Goal: Task Accomplishment & Management: Use online tool/utility

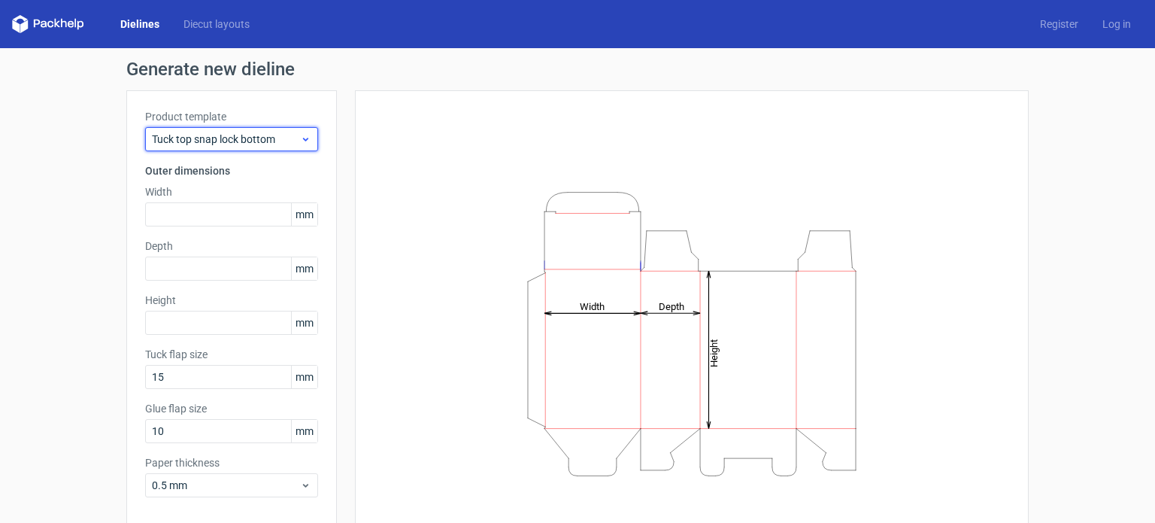
click at [214, 138] on span "Tuck top snap lock bottom" at bounding box center [226, 139] width 148 height 15
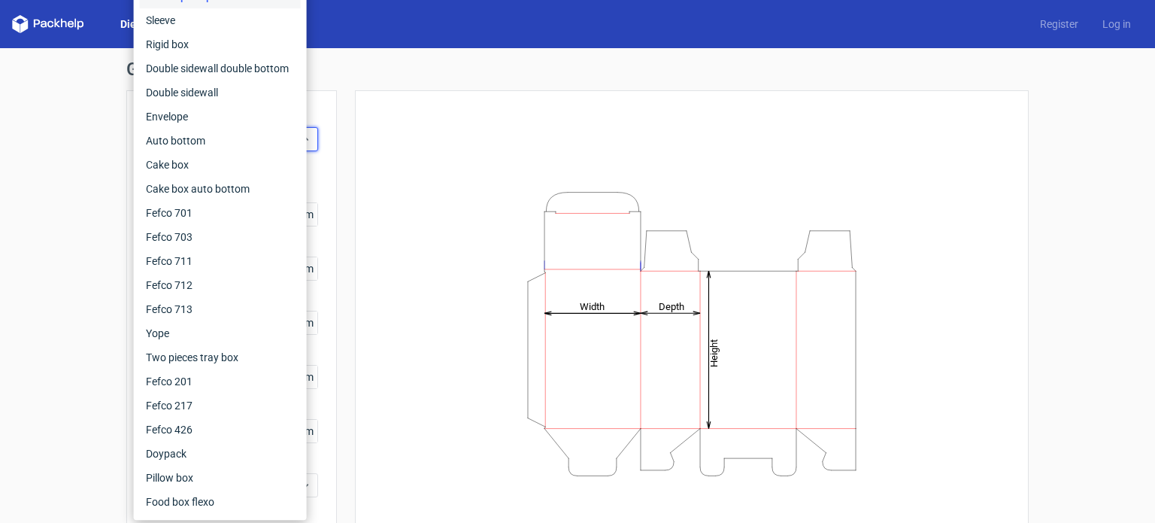
click at [358, 129] on div "Height Depth Width" at bounding box center [692, 333] width 674 height 487
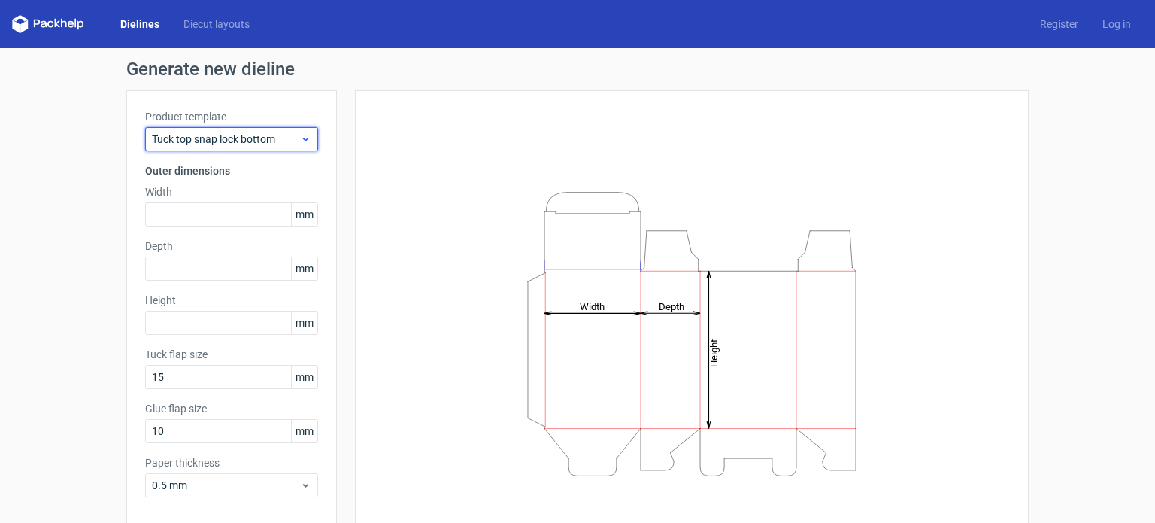
click at [289, 141] on span "Tuck top snap lock bottom" at bounding box center [226, 139] width 148 height 15
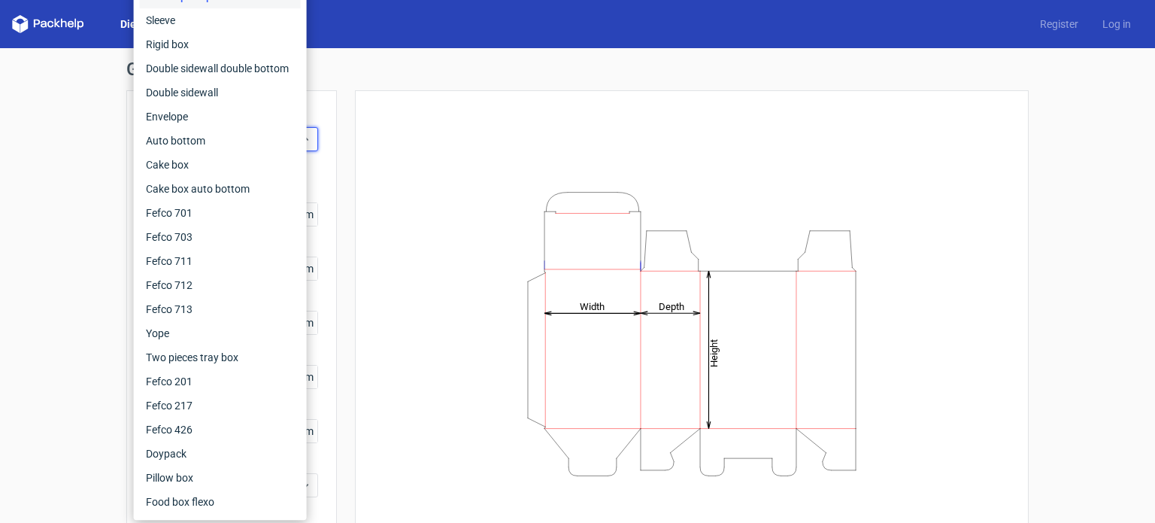
click at [439, 143] on div "Height Depth Width" at bounding box center [692, 333] width 636 height 449
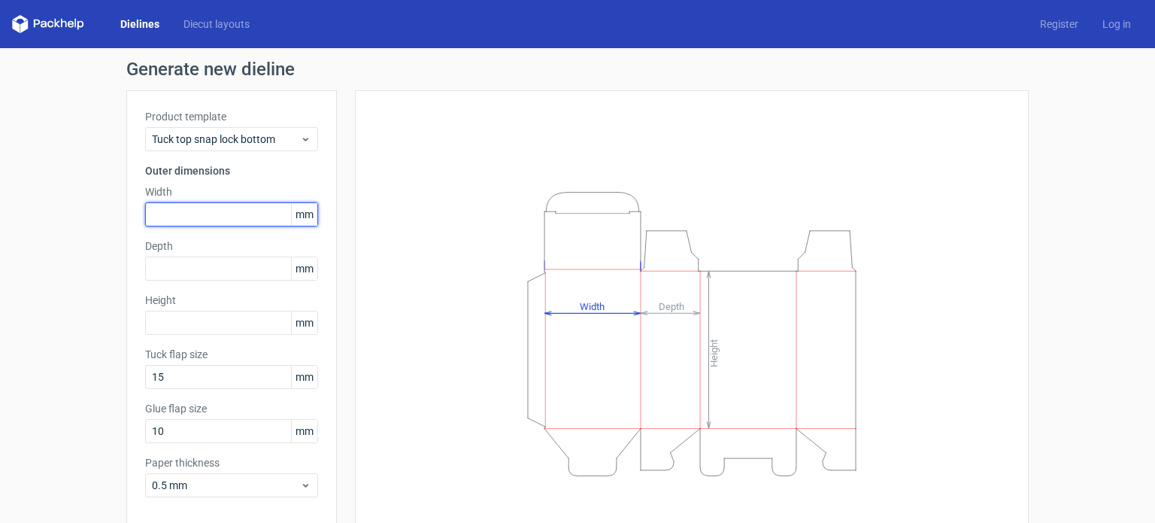
click at [173, 210] on input "text" at bounding box center [231, 214] width 173 height 24
type input "57"
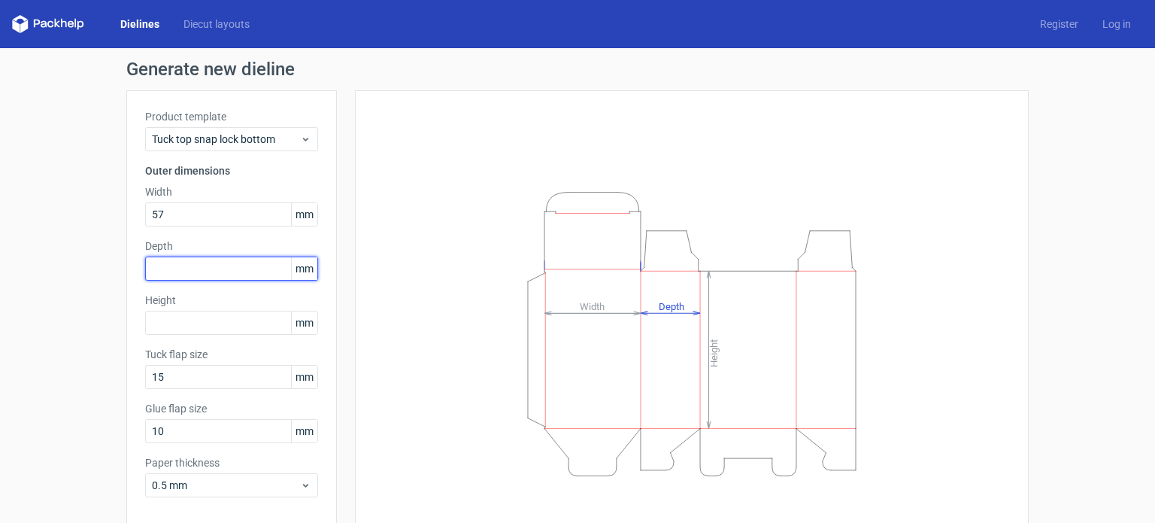
click at [183, 267] on input "text" at bounding box center [231, 268] width 173 height 24
type input "57"
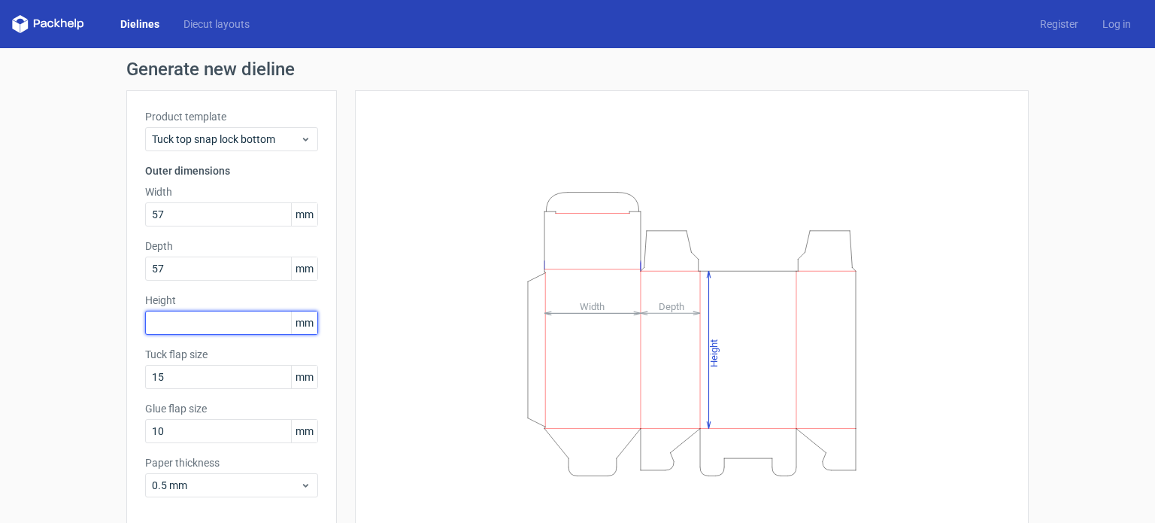
click at [205, 318] on input "text" at bounding box center [231, 323] width 173 height 24
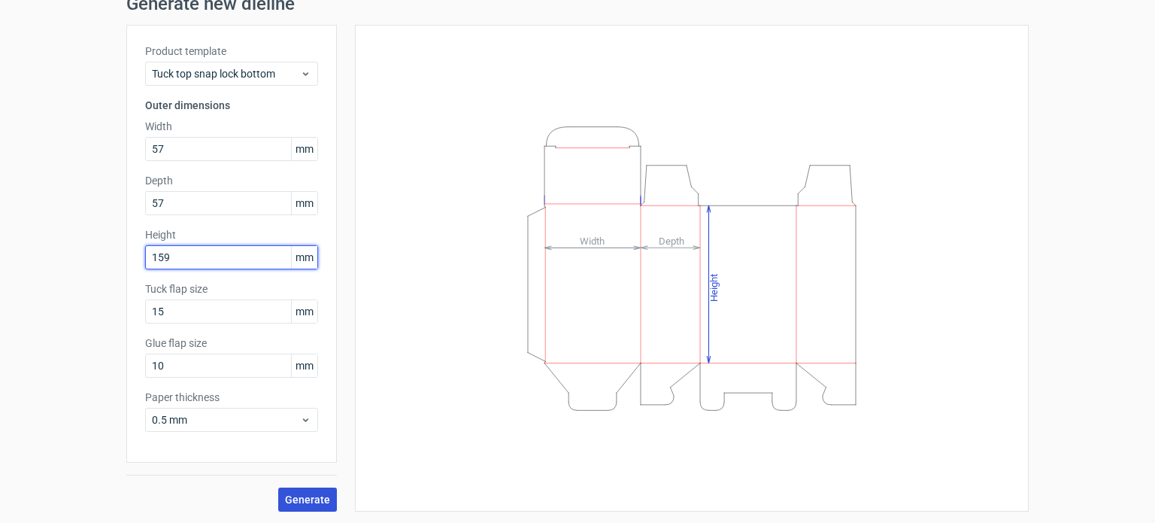
type input "159"
click at [280, 499] on button "Generate" at bounding box center [307, 499] width 59 height 24
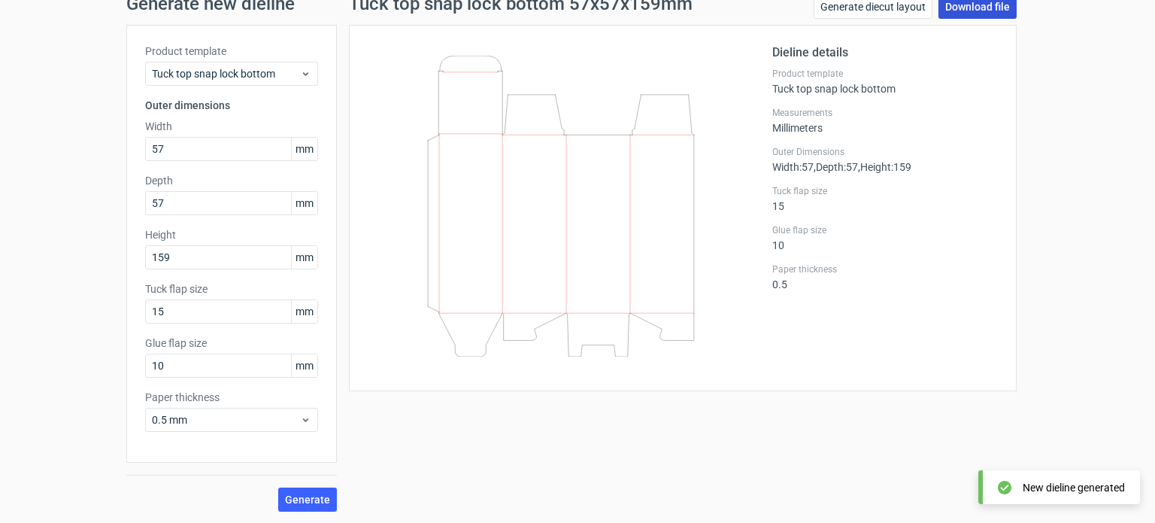
click at [966, 16] on link "Download file" at bounding box center [978, 7] width 78 height 24
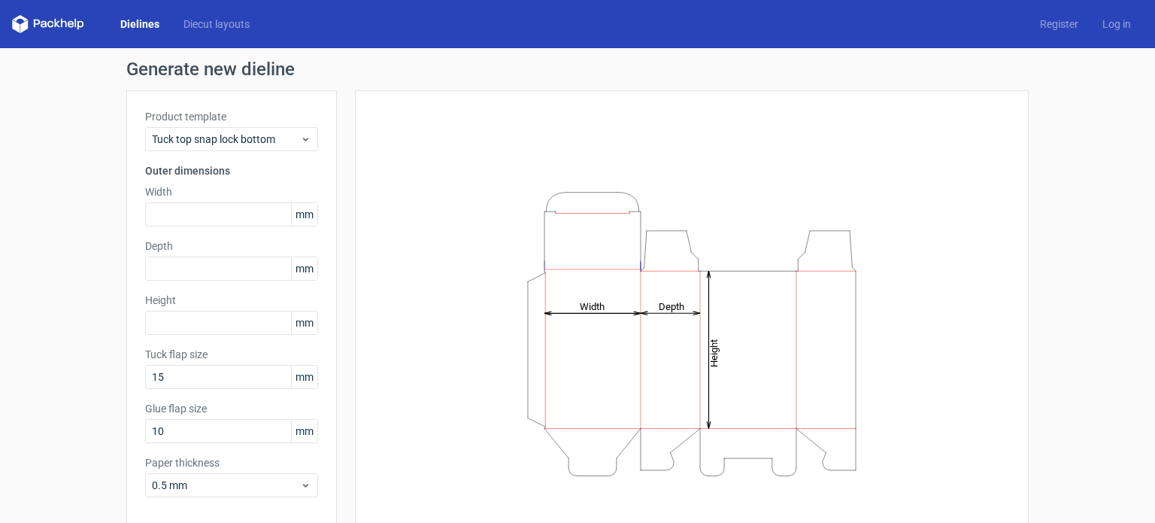
click at [156, 20] on link "Dielines" at bounding box center [139, 24] width 63 height 15
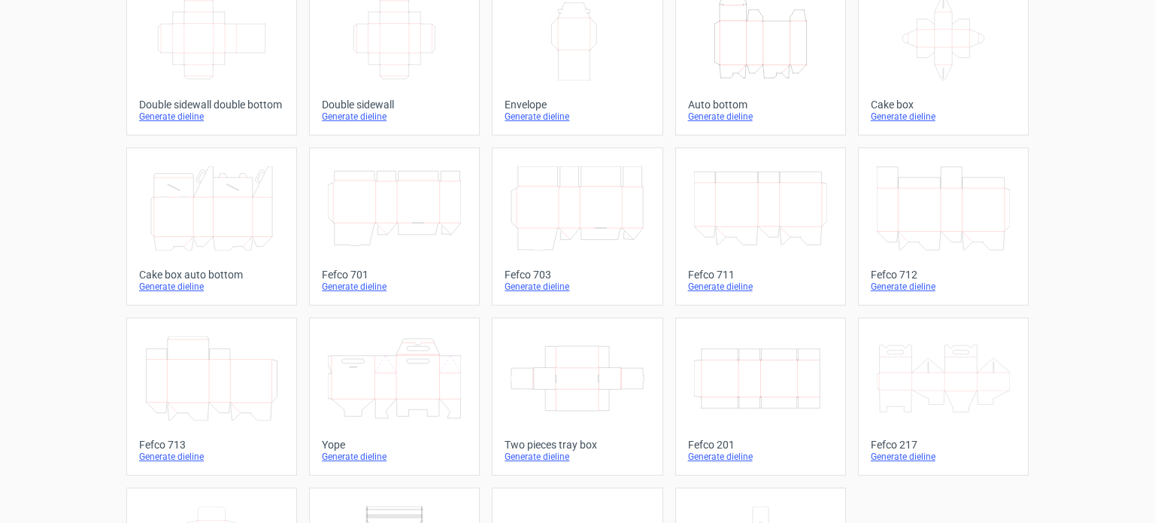
scroll to position [301, 0]
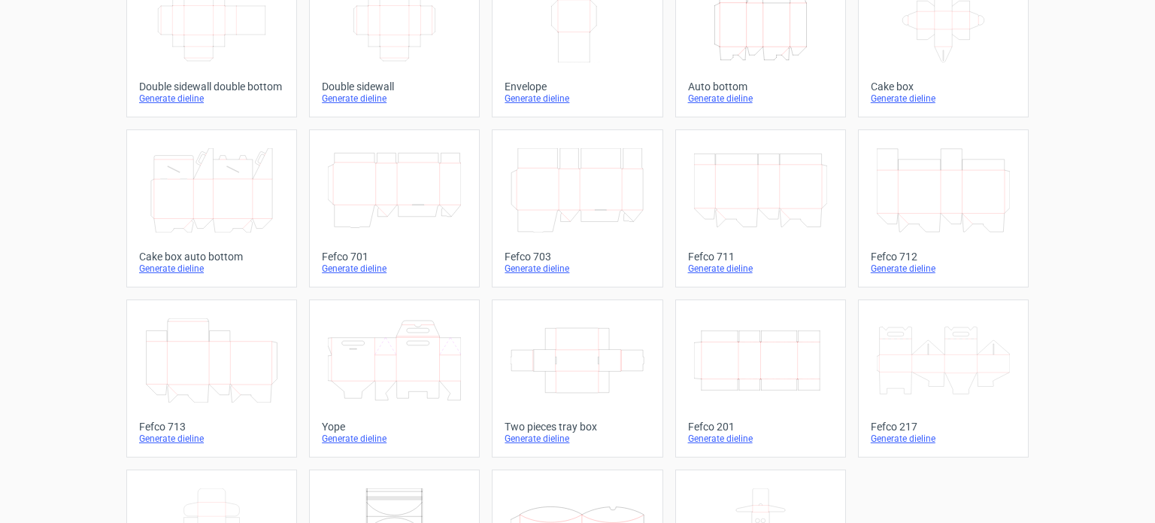
click at [749, 356] on icon "Width Depth Height" at bounding box center [760, 360] width 133 height 84
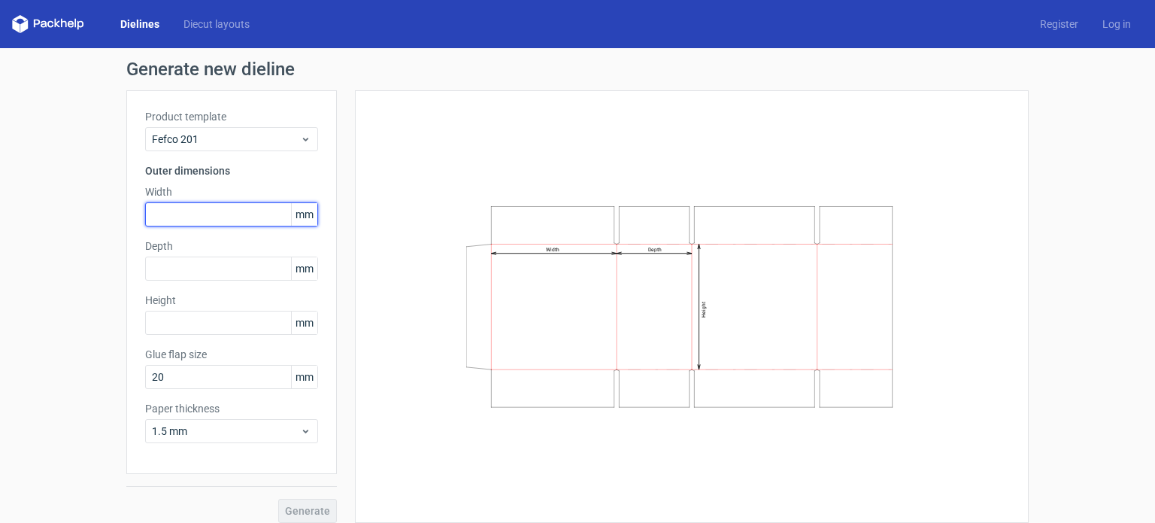
click at [169, 208] on input "text" at bounding box center [231, 214] width 173 height 24
type input "68"
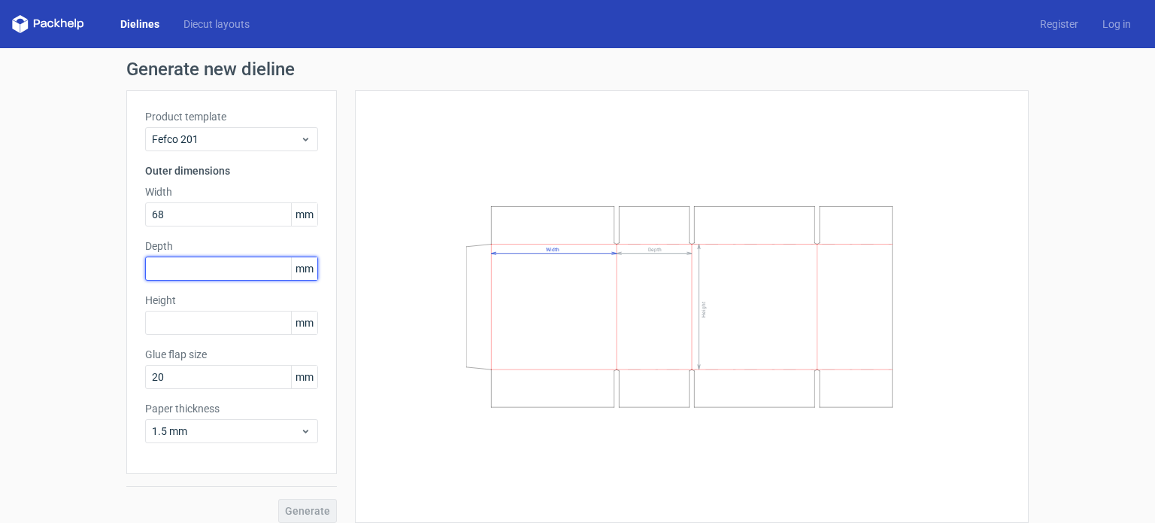
click at [183, 264] on input "text" at bounding box center [231, 268] width 173 height 24
type input "20"
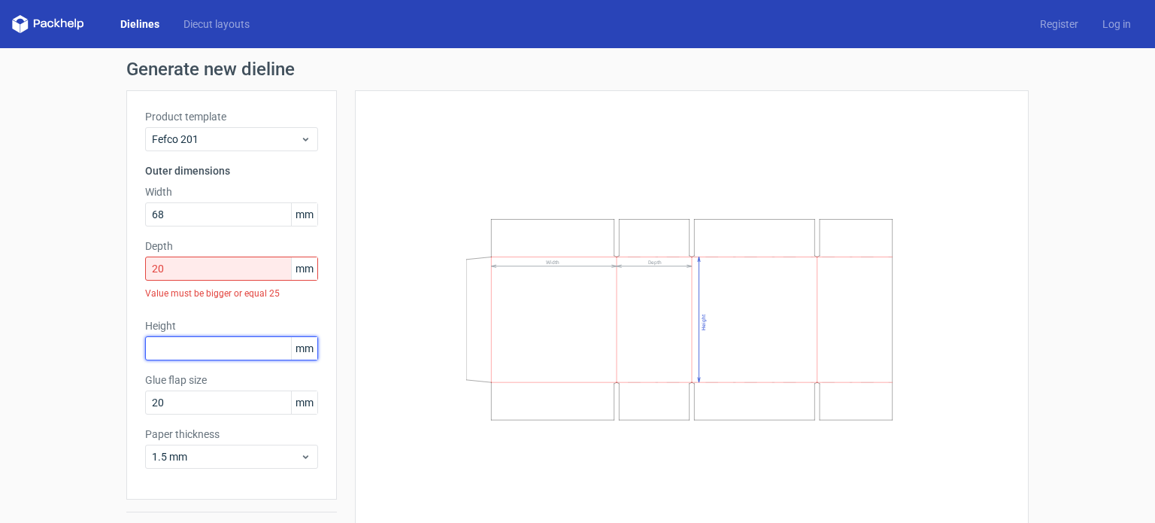
click at [187, 346] on input "text" at bounding box center [231, 348] width 173 height 24
click at [183, 270] on input "20" at bounding box center [231, 268] width 173 height 24
drag, startPoint x: 203, startPoint y: 261, endPoint x: 120, endPoint y: 261, distance: 83.5
click at [120, 261] on div "Generate new dieline Product template Fefco 201 Outer dimensions Width 68 mm De…" at bounding box center [577, 304] width 1155 height 512
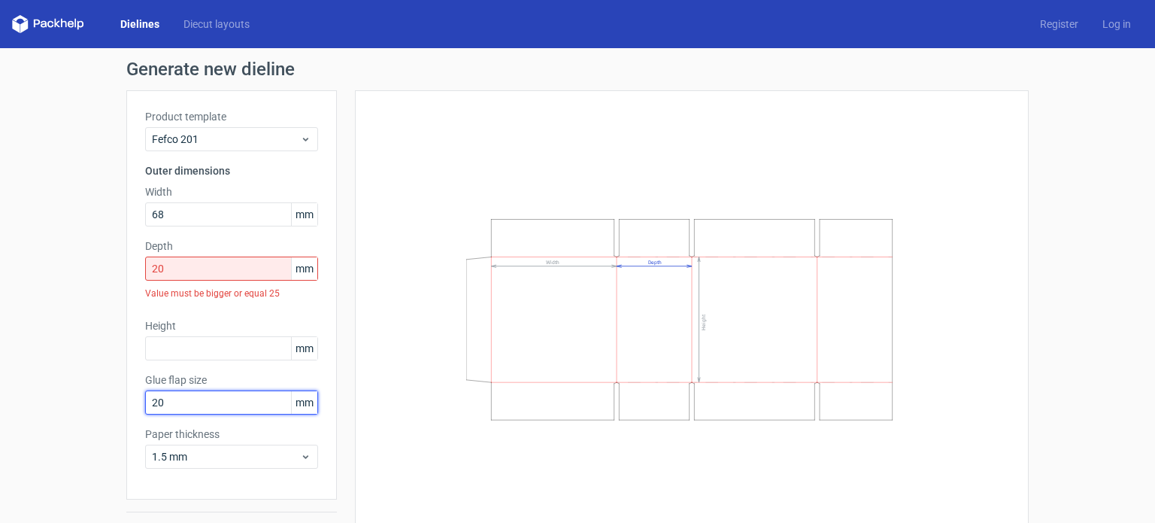
drag, startPoint x: 228, startPoint y: 401, endPoint x: 27, endPoint y: 399, distance: 200.8
click at [27, 399] on div "Generate new dieline Product template Fefco 201 Outer dimensions Width 68 mm De…" at bounding box center [577, 304] width 1155 height 512
type input "0"
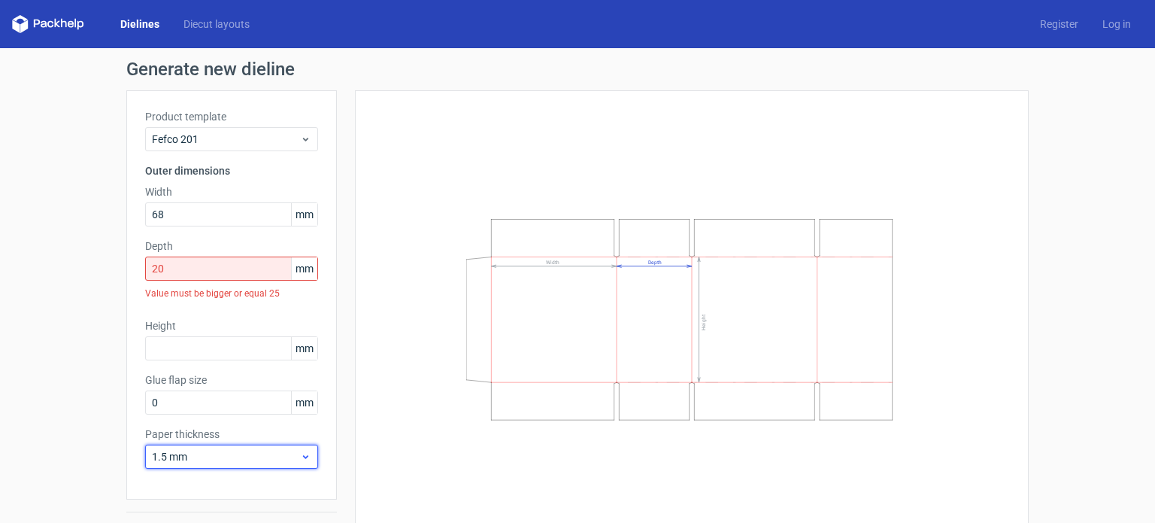
click at [200, 457] on span "1.5 mm" at bounding box center [226, 456] width 148 height 15
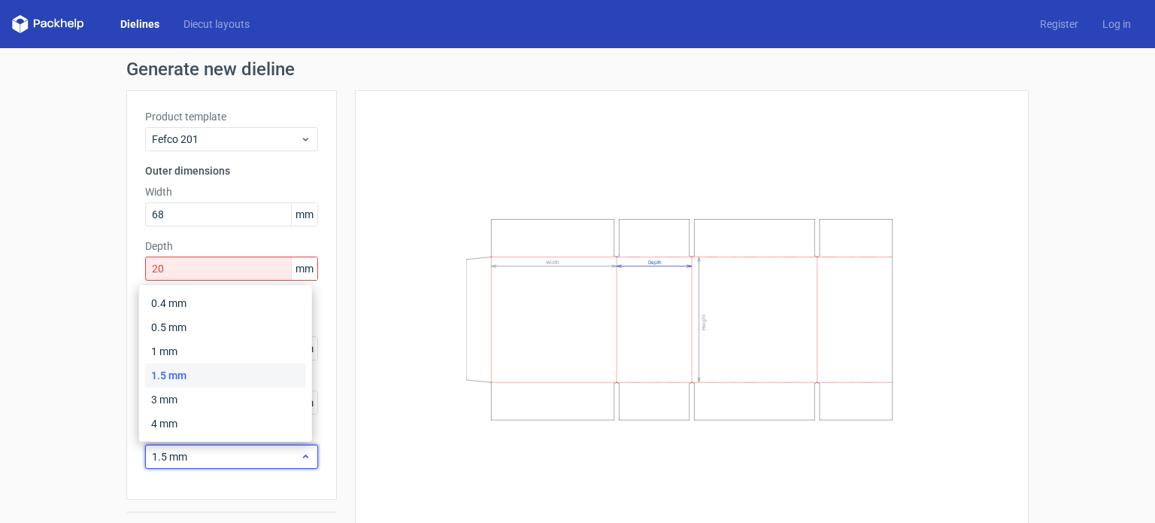
click at [218, 462] on span "1.5 mm" at bounding box center [226, 456] width 148 height 15
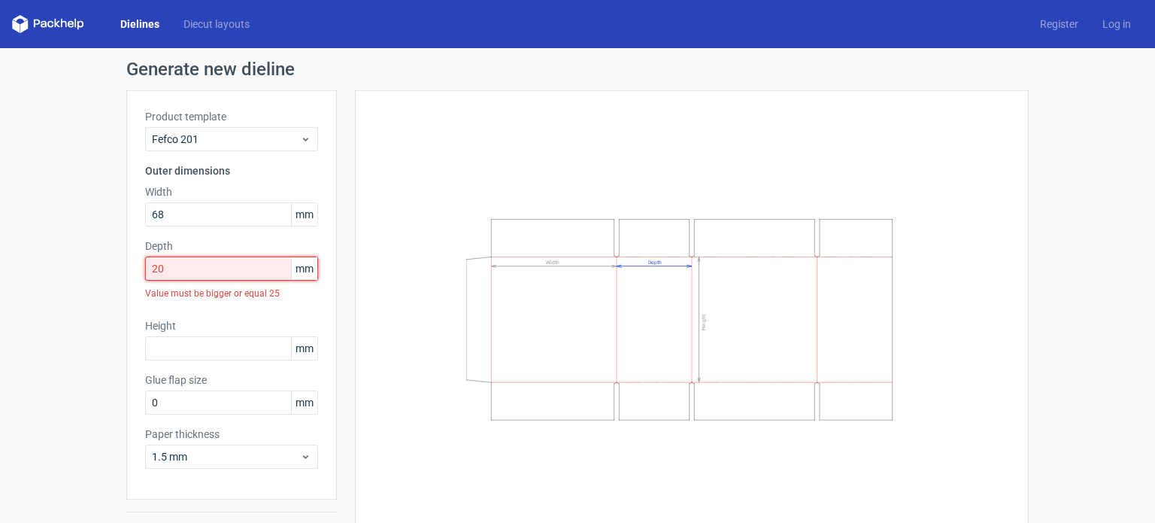
click at [192, 267] on input "20" at bounding box center [231, 268] width 173 height 24
click at [180, 404] on input "0" at bounding box center [231, 402] width 173 height 24
drag, startPoint x: 180, startPoint y: 404, endPoint x: 63, endPoint y: 374, distance: 120.2
click at [32, 400] on div "Generate new dieline Product template Fefco 201 Outer dimensions Width 68 mm De…" at bounding box center [577, 304] width 1155 height 512
click at [259, 129] on div "Fefco 201" at bounding box center [231, 139] width 173 height 24
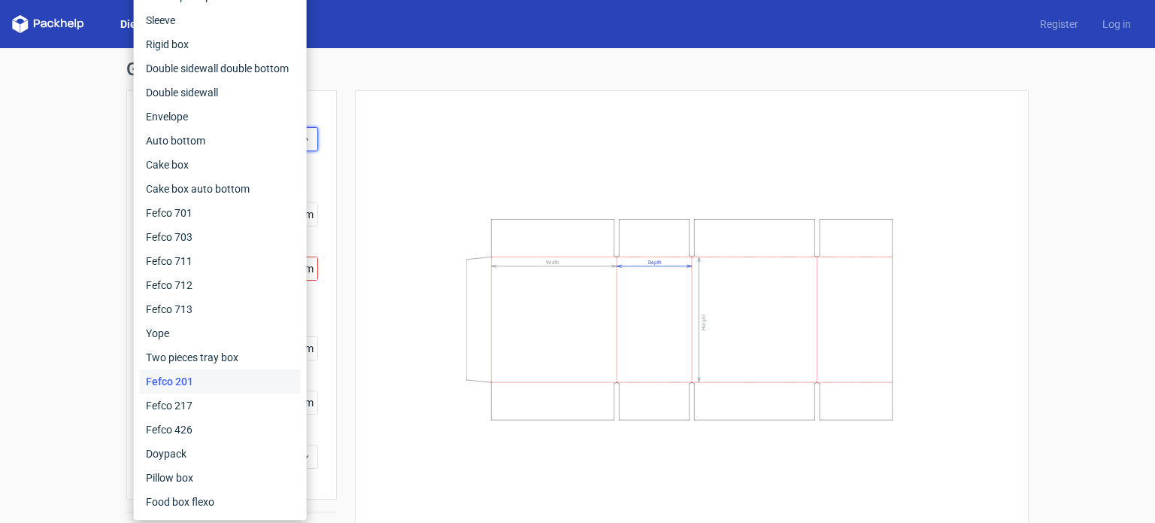
click at [583, 114] on div "Width Depth Height" at bounding box center [692, 319] width 636 height 420
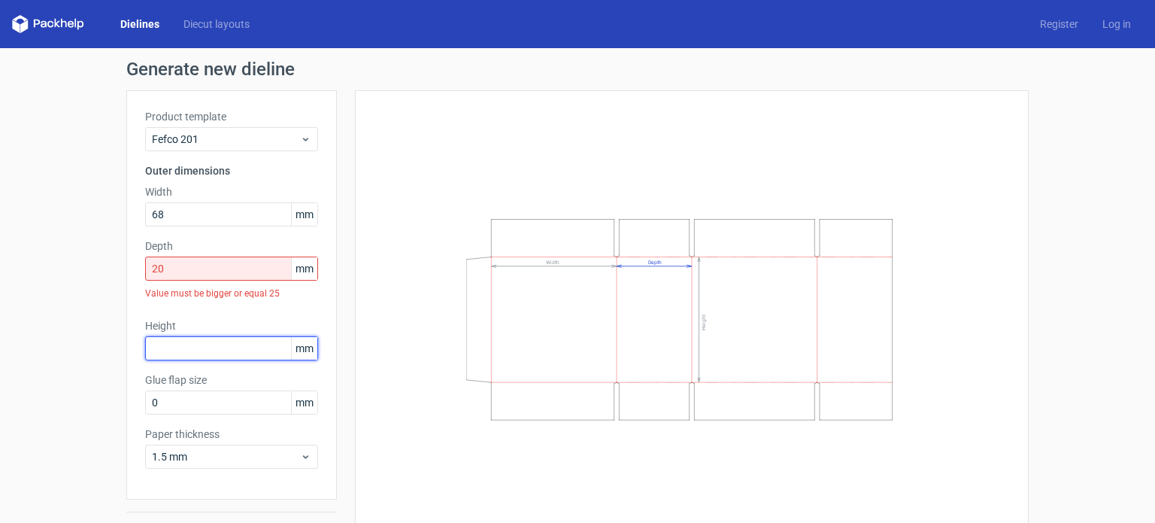
click at [205, 345] on input "text" at bounding box center [231, 348] width 173 height 24
click at [214, 258] on input "20" at bounding box center [231, 268] width 173 height 24
click at [185, 350] on input "text" at bounding box center [231, 348] width 173 height 24
type input "70"
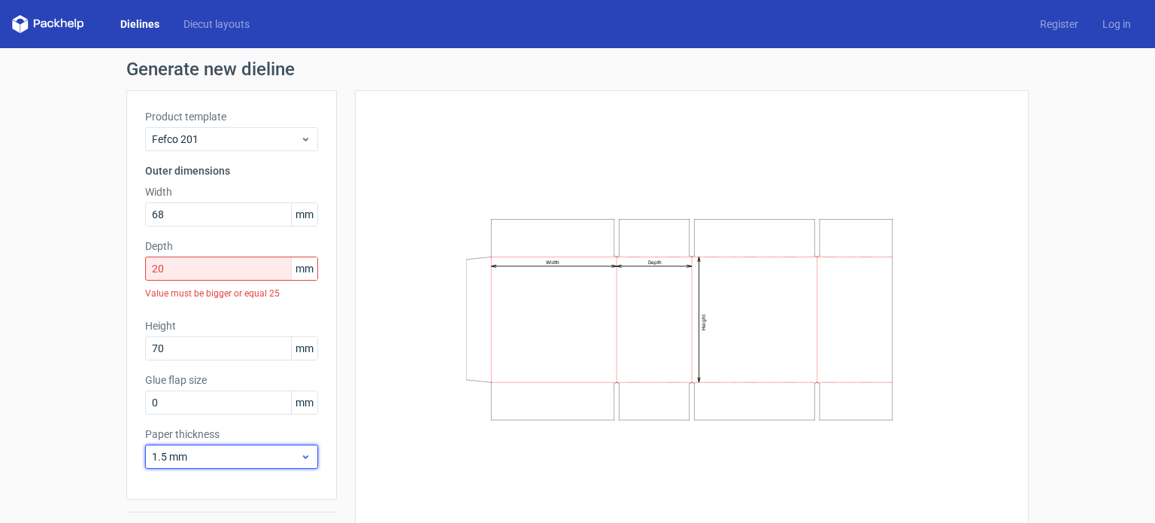
click at [246, 453] on span "1.5 mm" at bounding box center [226, 456] width 148 height 15
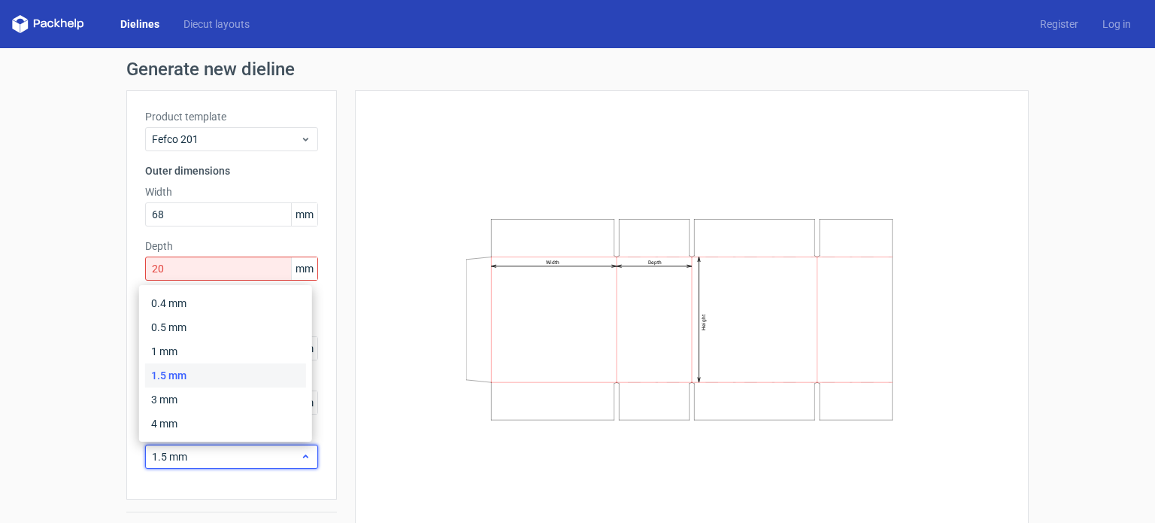
click at [302, 465] on div "1.5 mm" at bounding box center [231, 456] width 173 height 24
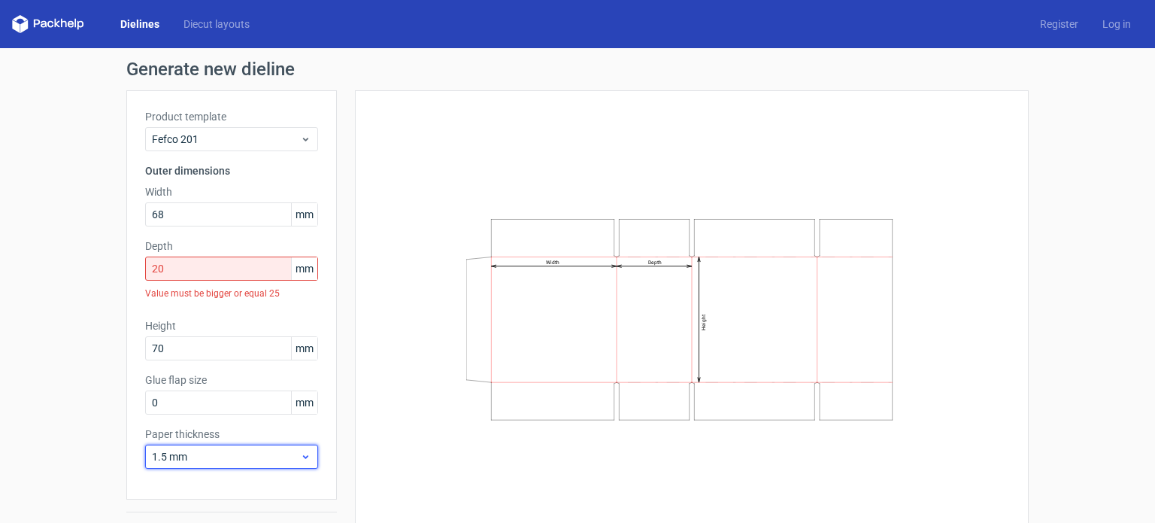
click at [302, 465] on div "1.5 mm" at bounding box center [231, 456] width 173 height 24
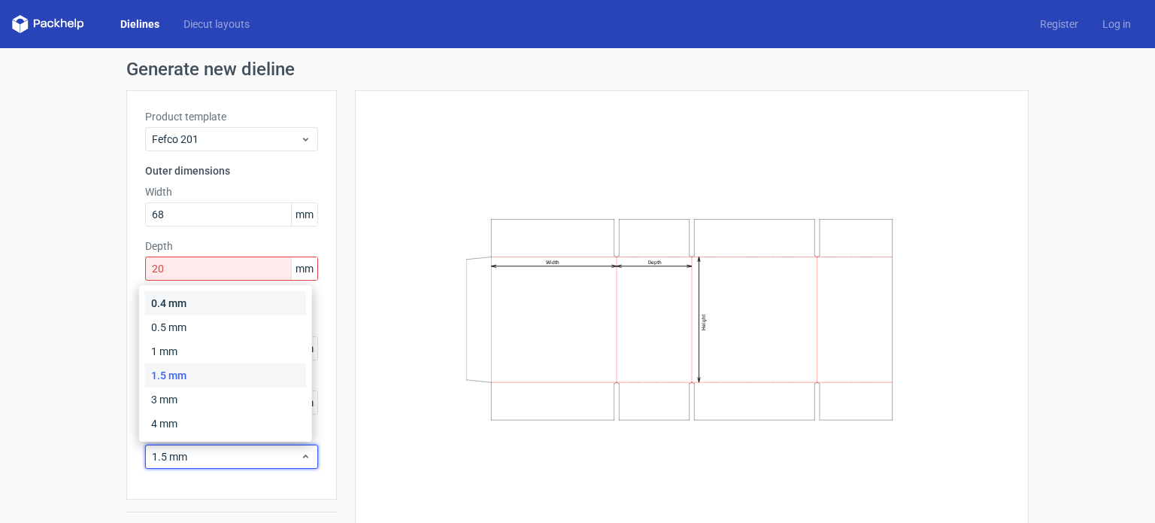
click at [208, 302] on div "0.4 mm" at bounding box center [225, 303] width 161 height 24
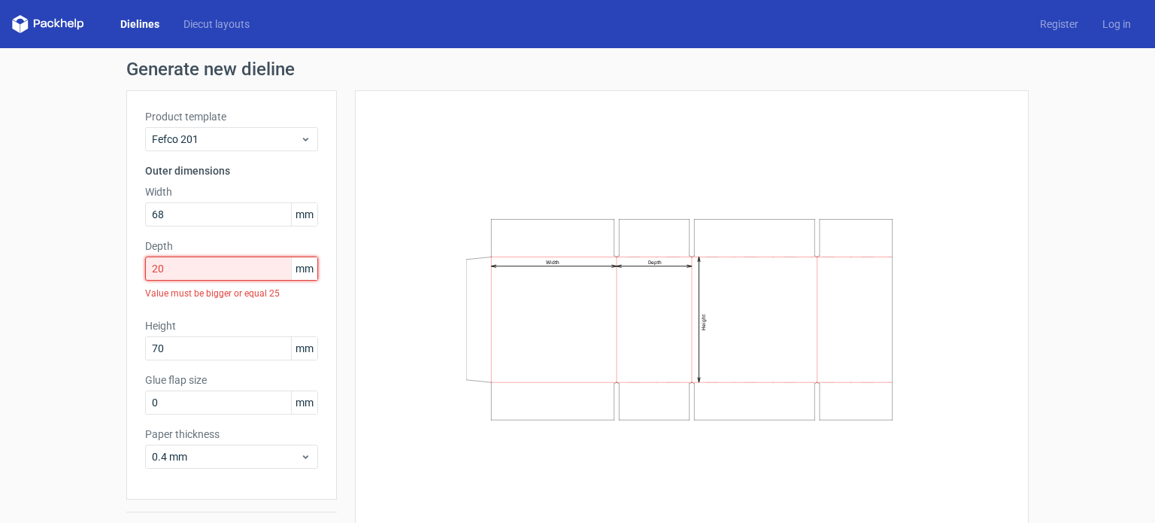
click at [196, 277] on input "20" at bounding box center [231, 268] width 173 height 24
drag, startPoint x: 185, startPoint y: 265, endPoint x: 67, endPoint y: 253, distance: 118.7
click at [77, 265] on div "Generate new dieline Product template Fefco 201 Outer dimensions Width 68 mm De…" at bounding box center [577, 304] width 1155 height 512
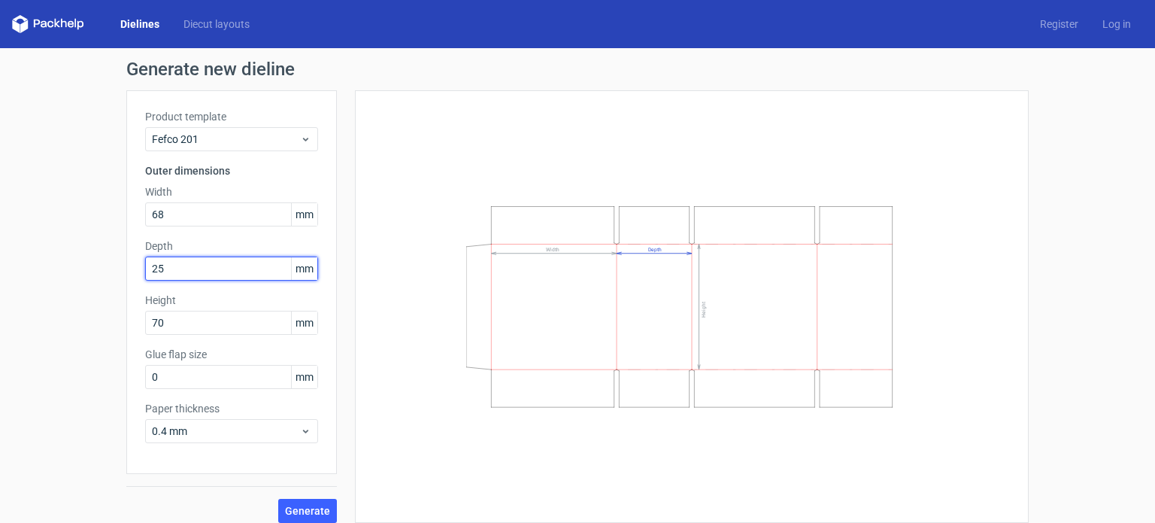
type input "25"
click at [278, 499] on button "Generate" at bounding box center [307, 511] width 59 height 24
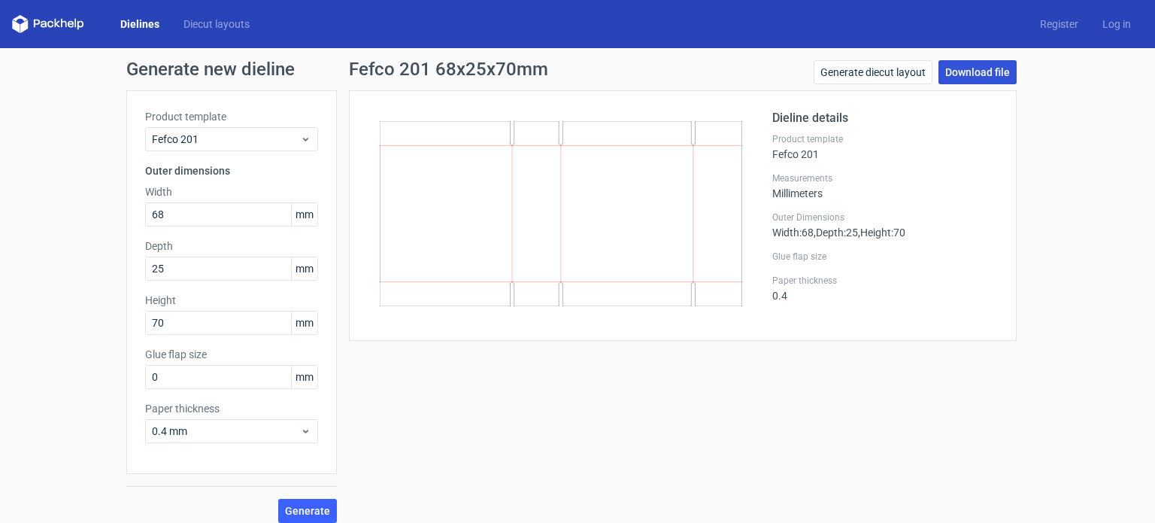
click at [973, 69] on link "Download file" at bounding box center [978, 72] width 78 height 24
